Goal: Find specific page/section: Find specific page/section

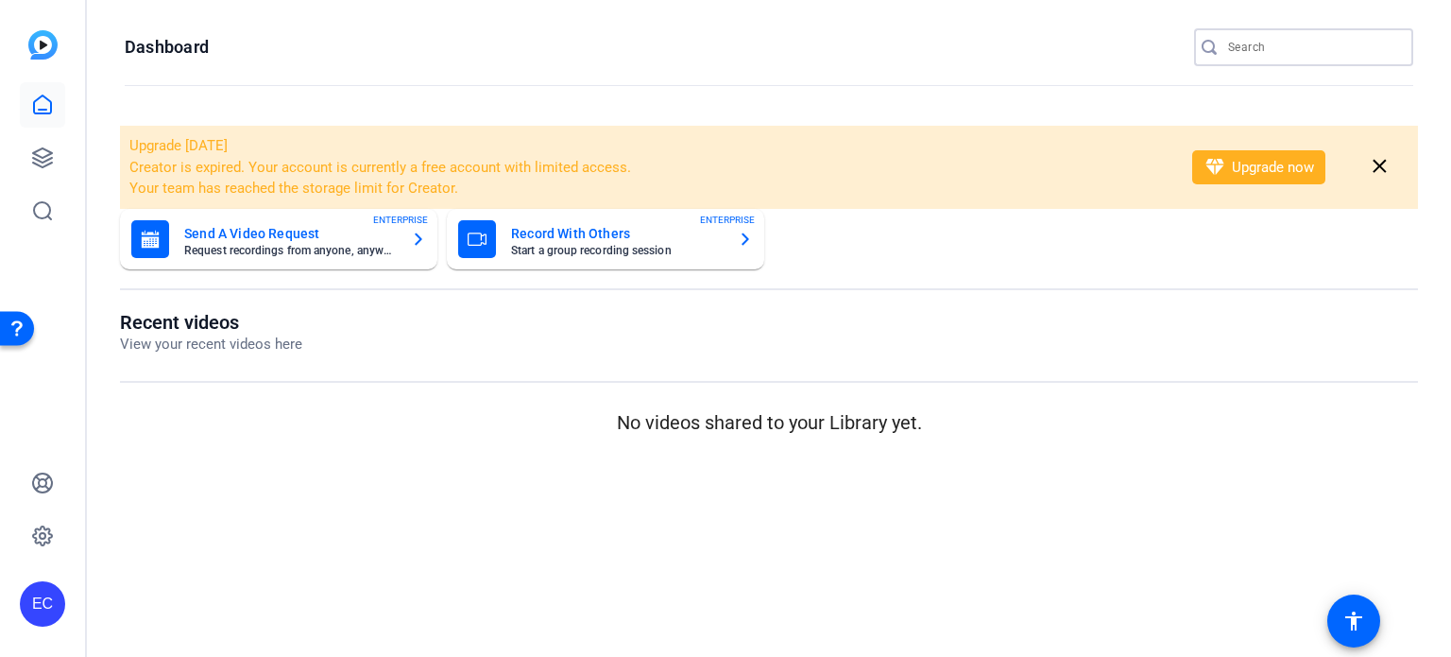
click at [1254, 37] on input "Search" at bounding box center [1313, 47] width 170 height 23
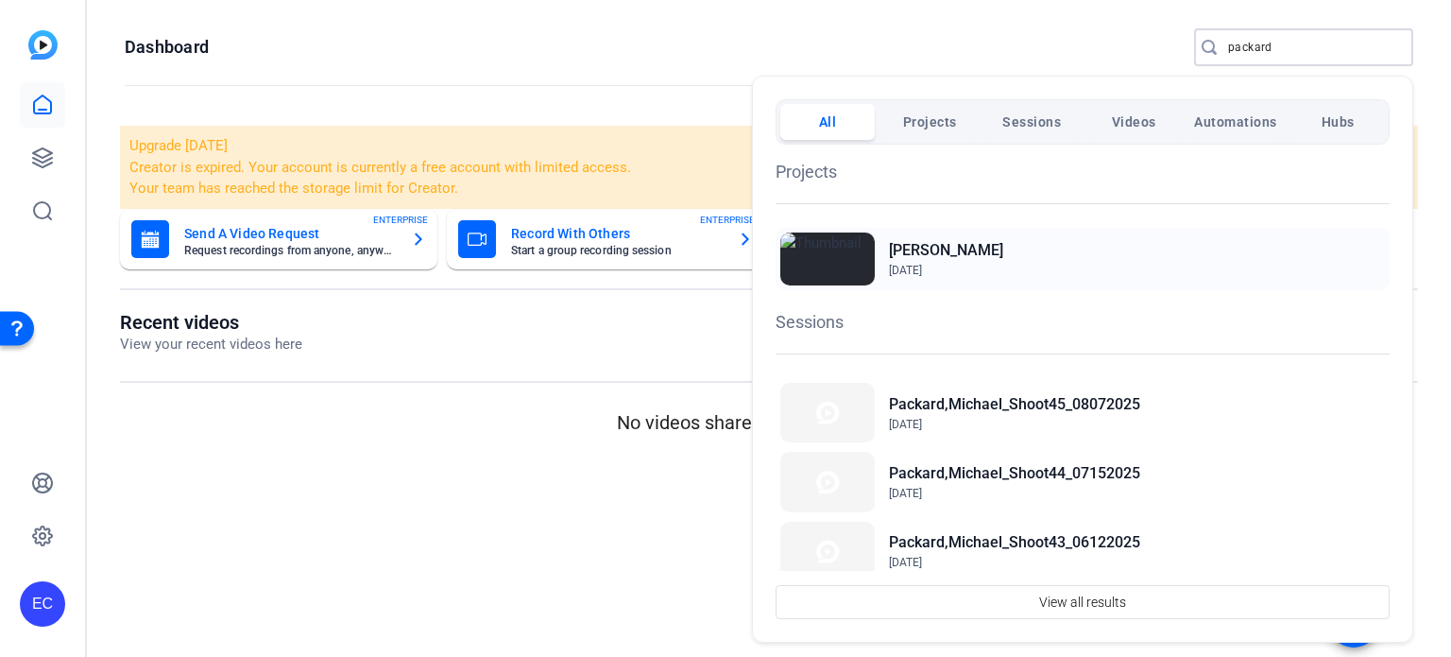
type input "packard"
click at [975, 258] on h2 "[PERSON_NAME]" at bounding box center [946, 250] width 114 height 23
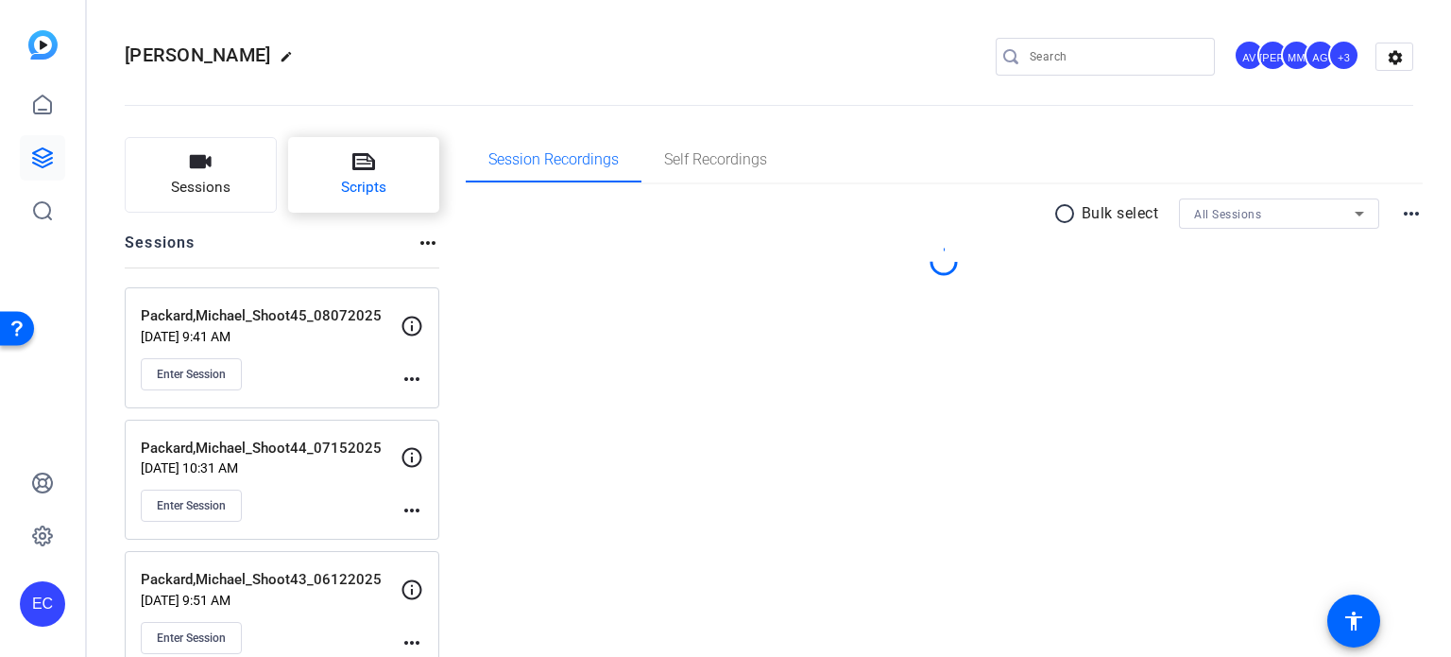
click at [357, 178] on span "Scripts" at bounding box center [363, 188] width 45 height 22
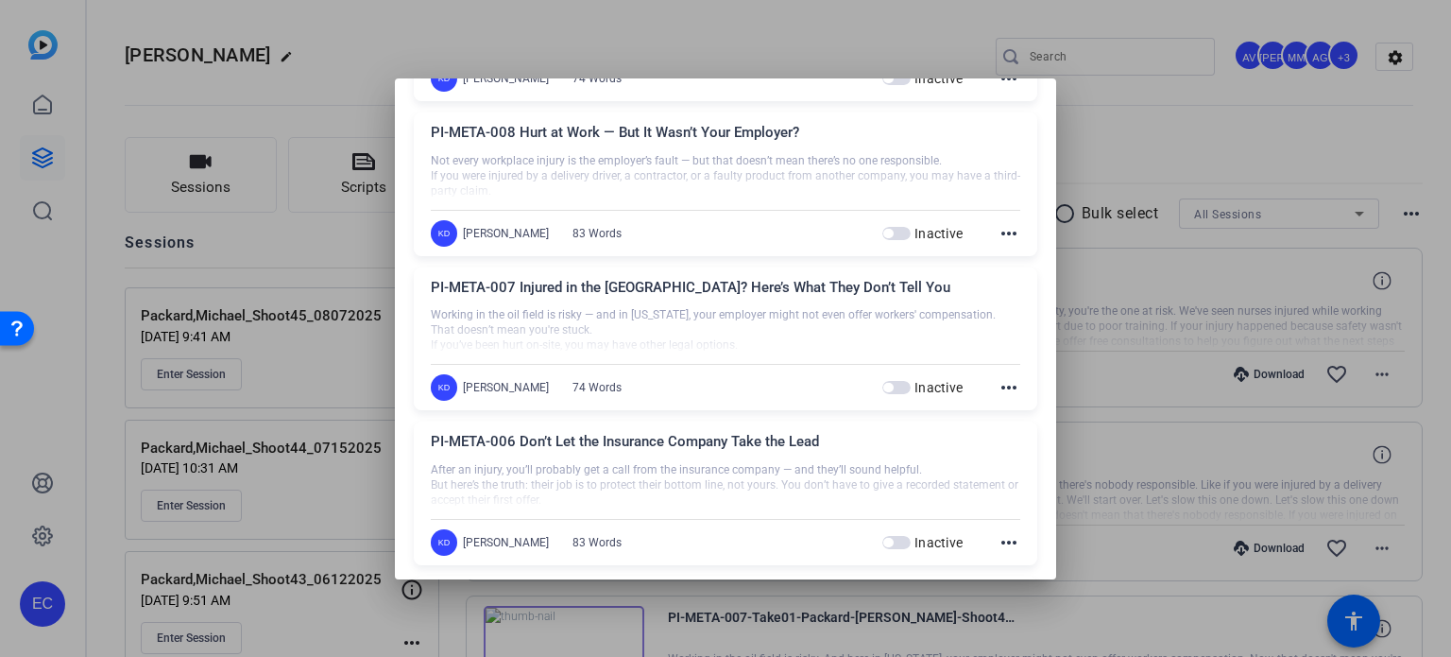
scroll to position [94, 0]
